Goal: Task Accomplishment & Management: Manage account settings

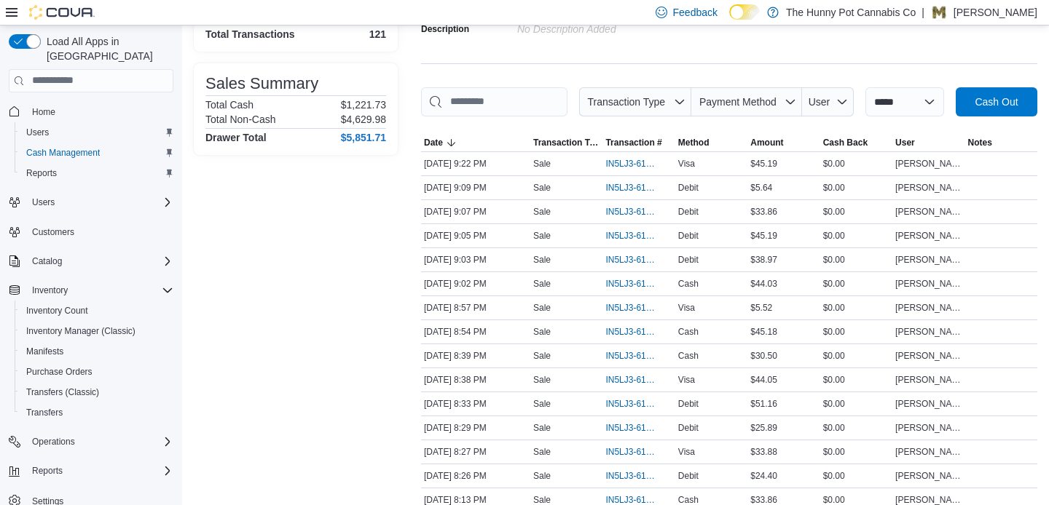
scroll to position [175, 0]
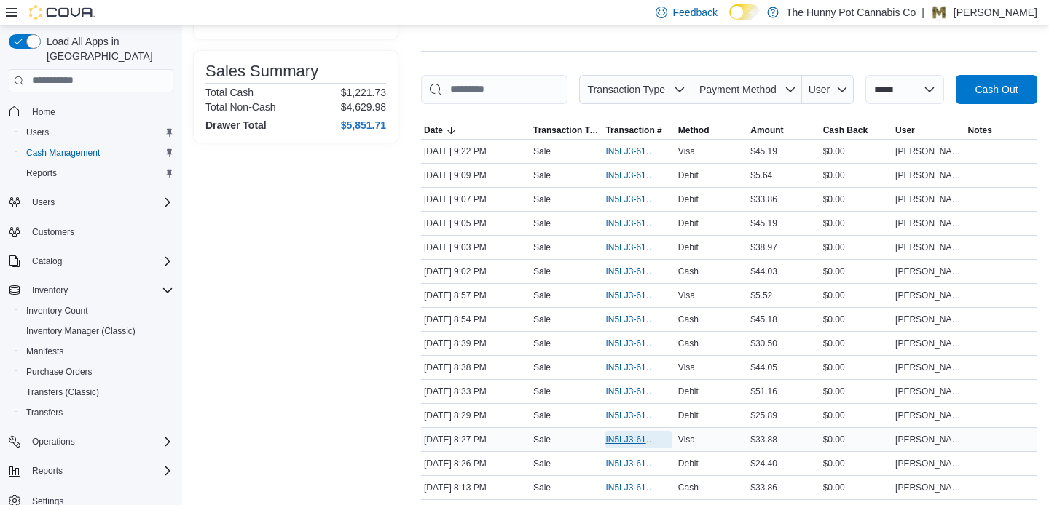
click at [623, 446] on span "IN5LJ3-6145430" at bounding box center [631, 440] width 52 height 12
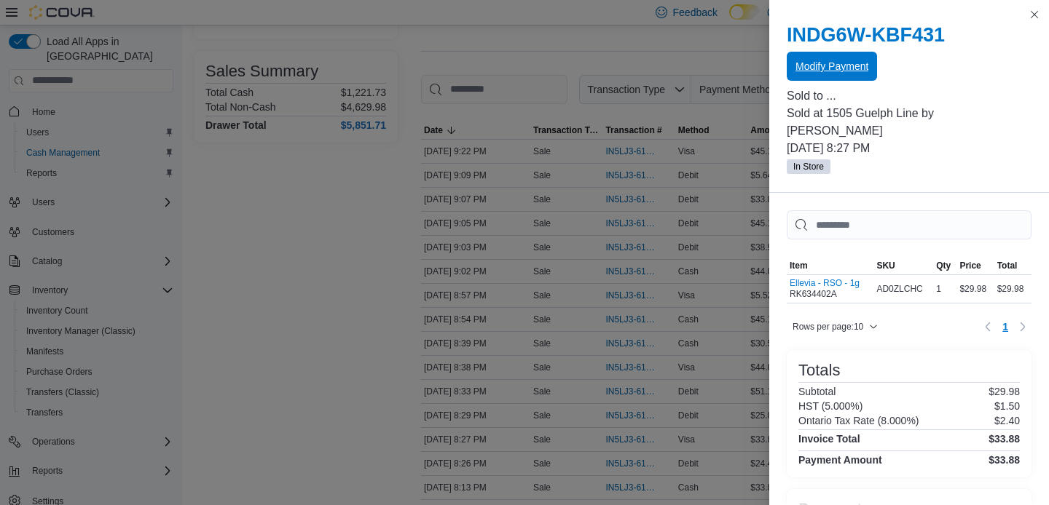
click at [817, 79] on span "Modify Payment" at bounding box center [831, 66] width 73 height 29
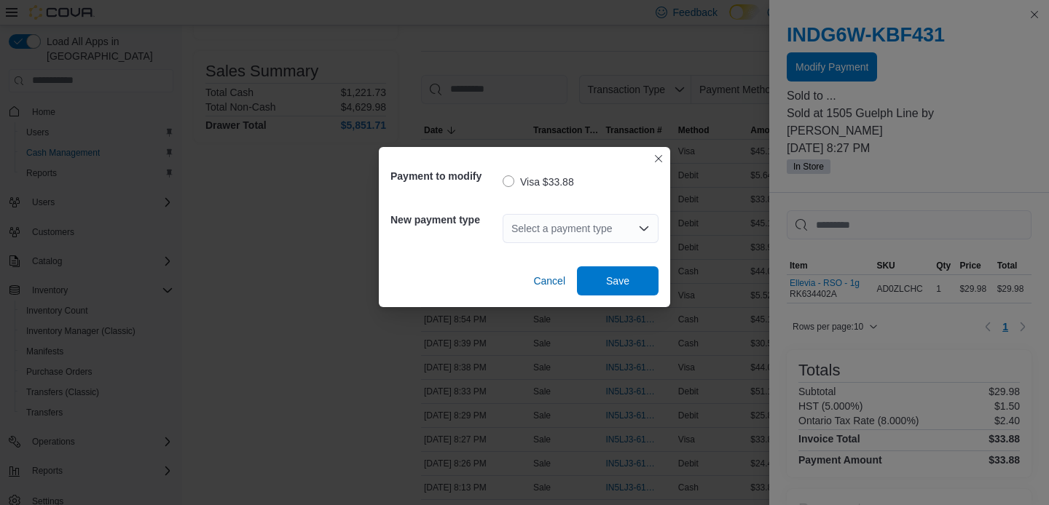
click at [602, 226] on div "Select a payment type" at bounding box center [581, 228] width 156 height 29
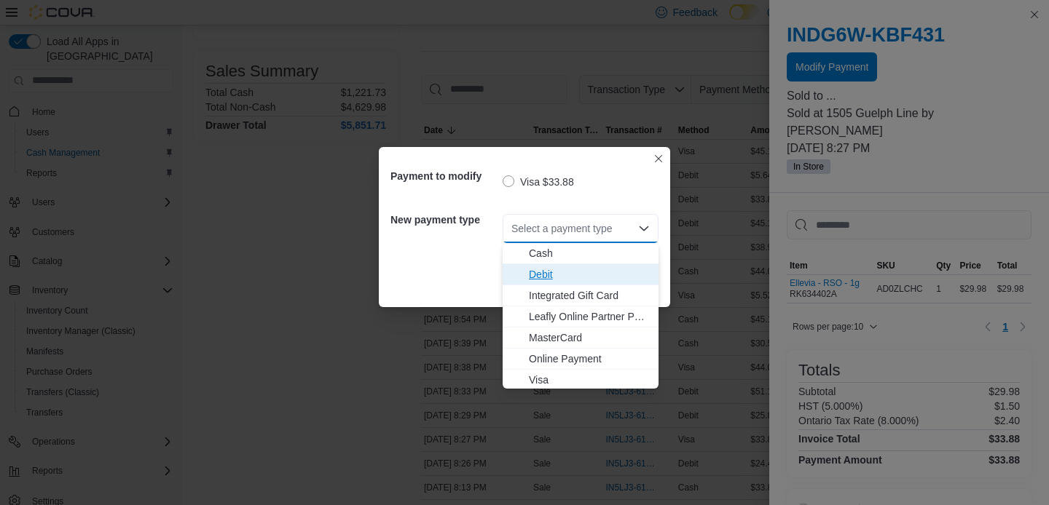
click at [591, 274] on span "Debit" at bounding box center [589, 274] width 121 height 15
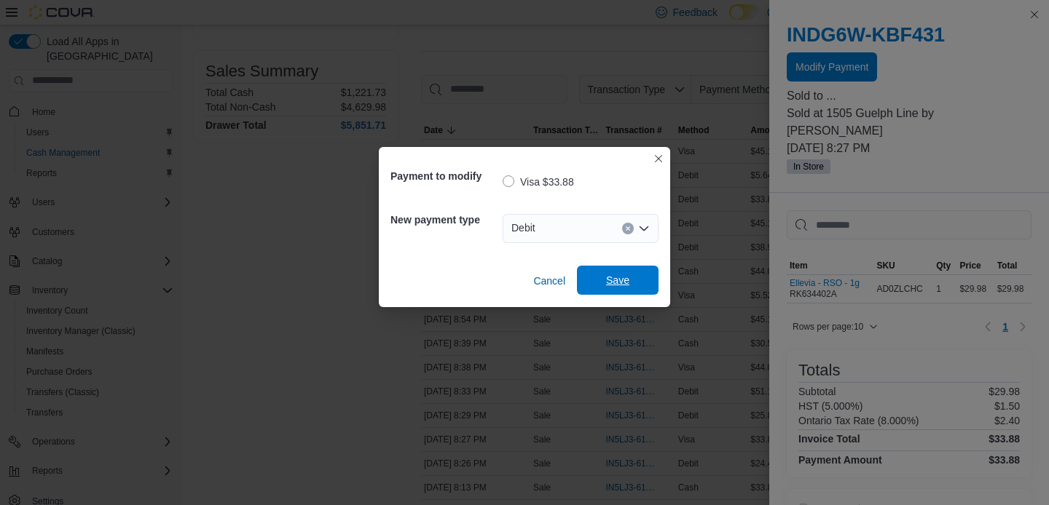
click at [626, 278] on span "Save" at bounding box center [617, 280] width 23 height 15
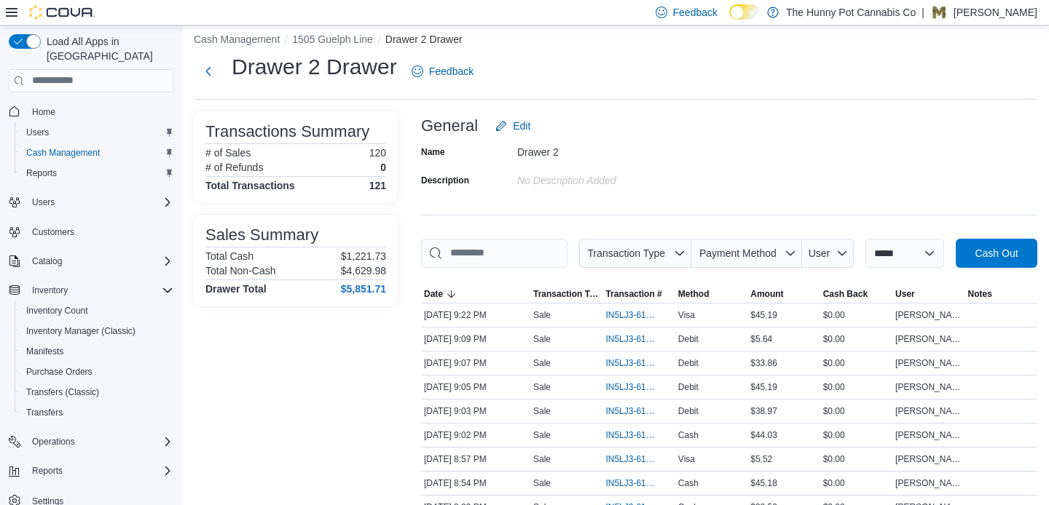
scroll to position [0, 0]
